Goal: Information Seeking & Learning: Learn about a topic

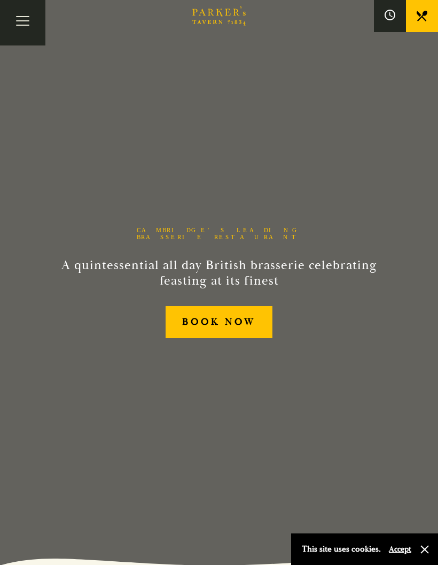
click at [24, 32] on button "Toggle navigation" at bounding box center [22, 22] width 45 height 45
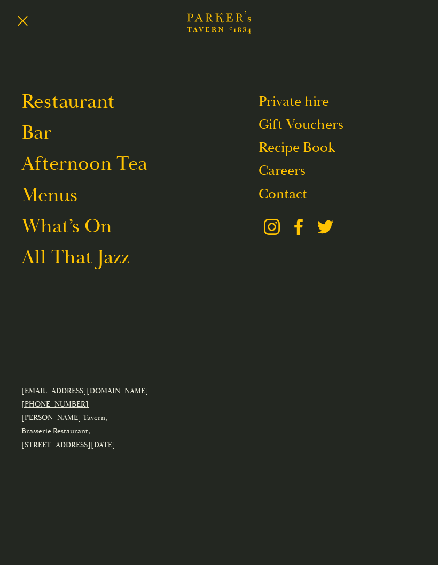
click at [34, 204] on link "Menus" at bounding box center [49, 194] width 56 height 25
click at [25, 29] on button "Toggle navigation" at bounding box center [22, 22] width 45 height 45
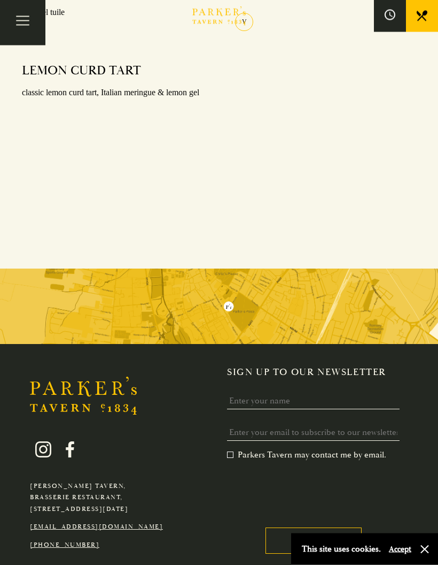
scroll to position [1392, 0]
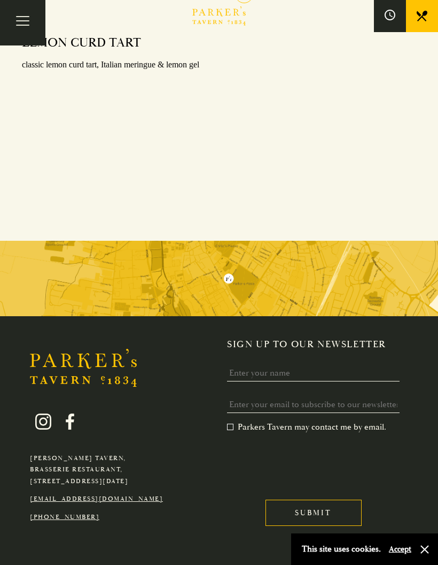
click at [20, 27] on button "Toggle navigation" at bounding box center [22, 22] width 45 height 45
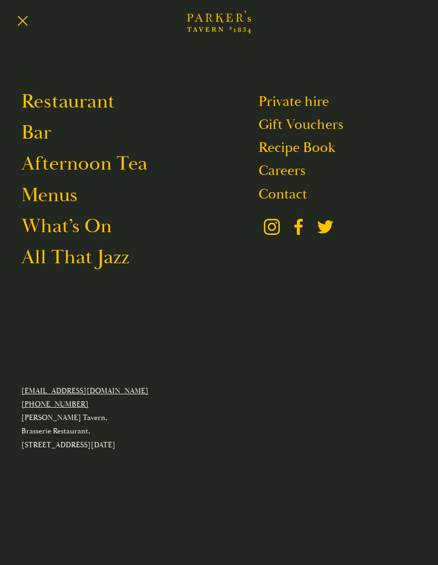
click at [43, 202] on link "Menus" at bounding box center [49, 194] width 56 height 25
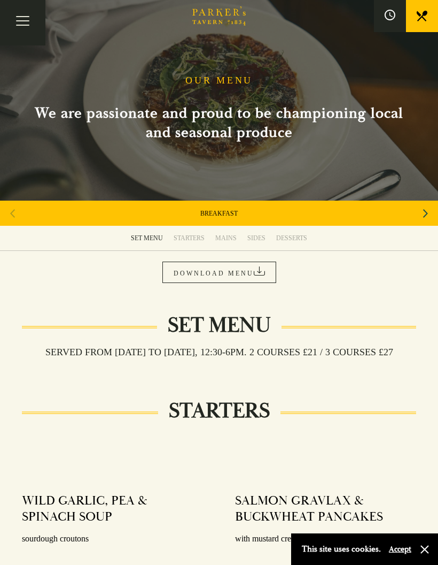
click at [233, 238] on div "MAINS" at bounding box center [225, 238] width 21 height 9
